Goal: Task Accomplishment & Management: Manage account settings

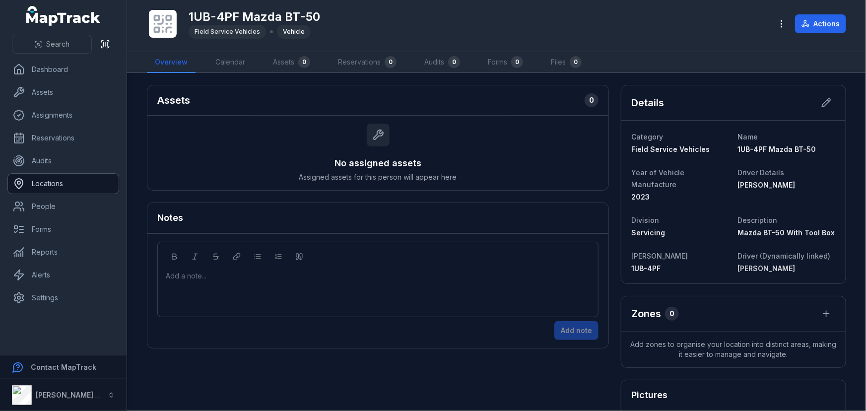
click at [40, 179] on link "Locations" at bounding box center [63, 184] width 111 height 20
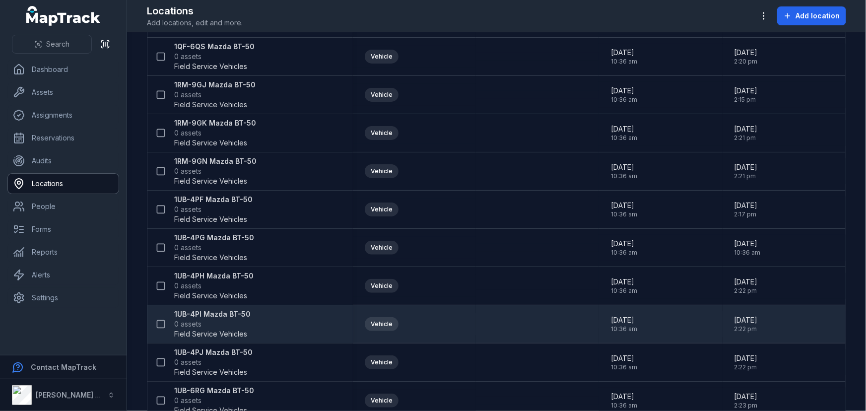
scroll to position [271, 0]
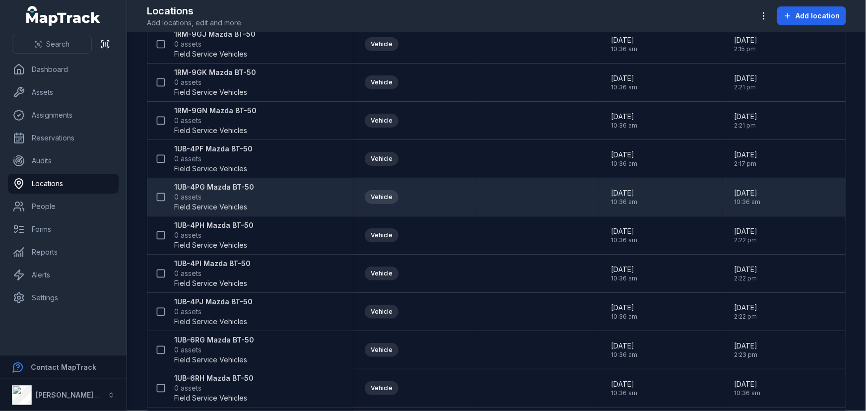
click at [195, 189] on strong "1UB-4PG Mazda BT-50" at bounding box center [214, 187] width 80 height 10
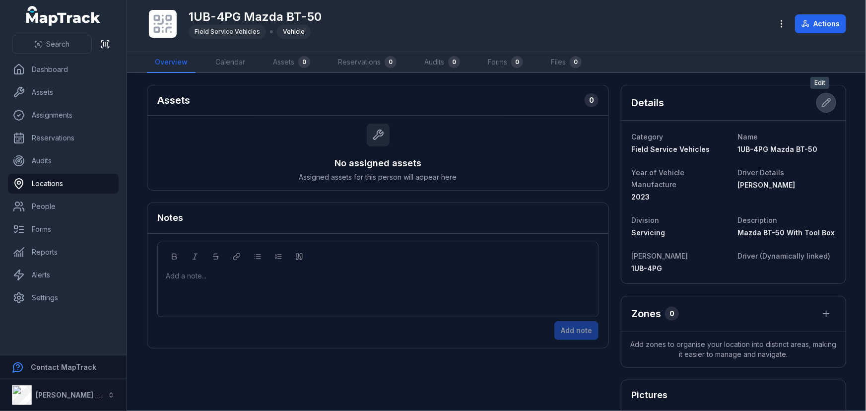
click at [822, 102] on icon at bounding box center [827, 103] width 10 height 10
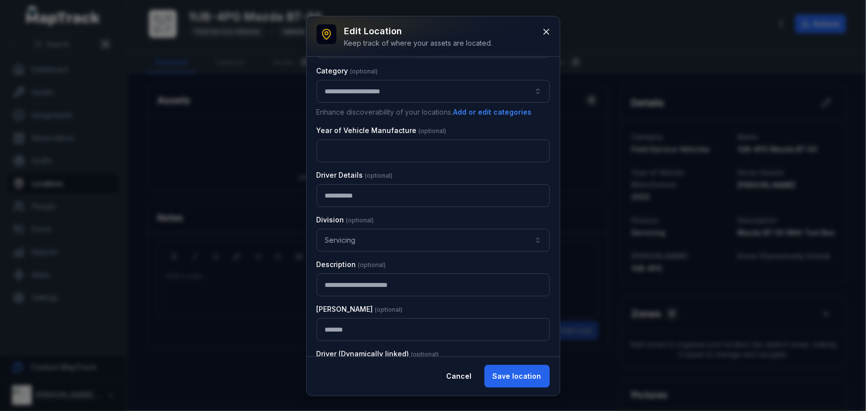
scroll to position [97, 0]
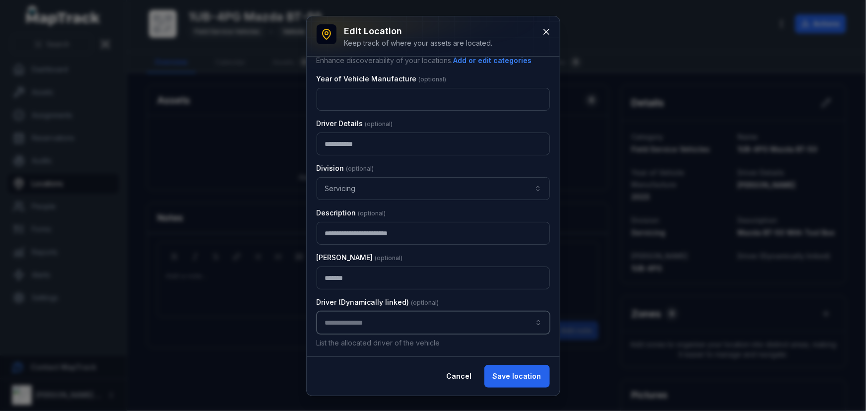
click at [338, 318] on input "location-edit:cf[d6683de5-f620-451f-9d8c-49da64e7b9fb]-label" at bounding box center [433, 322] width 233 height 23
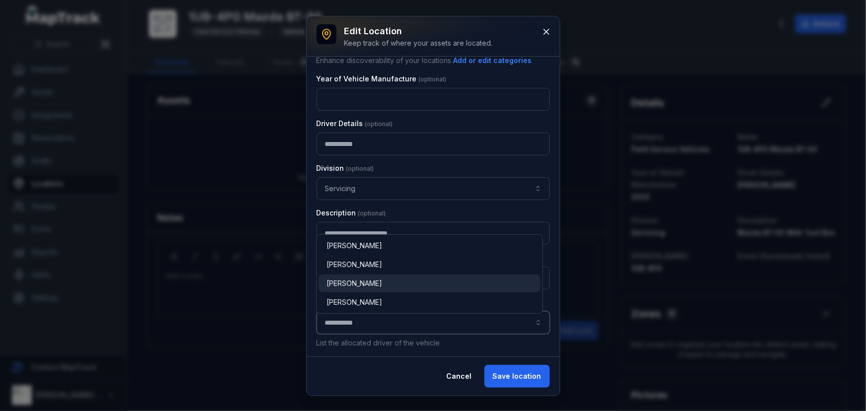
click at [355, 287] on span "[PERSON_NAME]" at bounding box center [355, 283] width 56 height 10
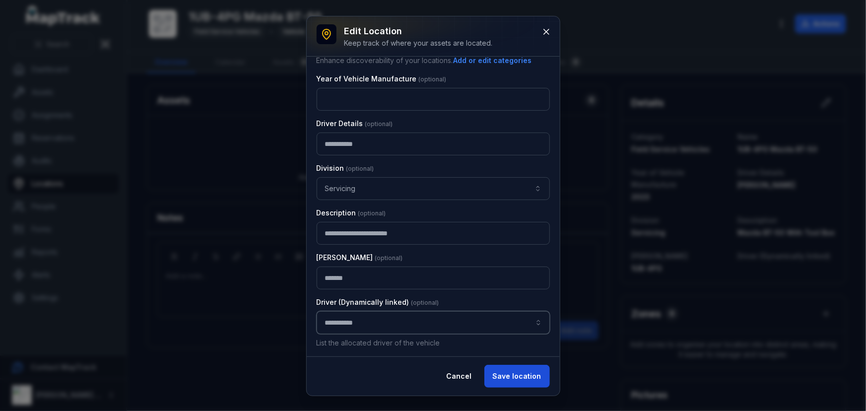
type input "**********"
click at [526, 376] on button "Save location" at bounding box center [517, 376] width 66 height 23
